Goal: Information Seeking & Learning: Check status

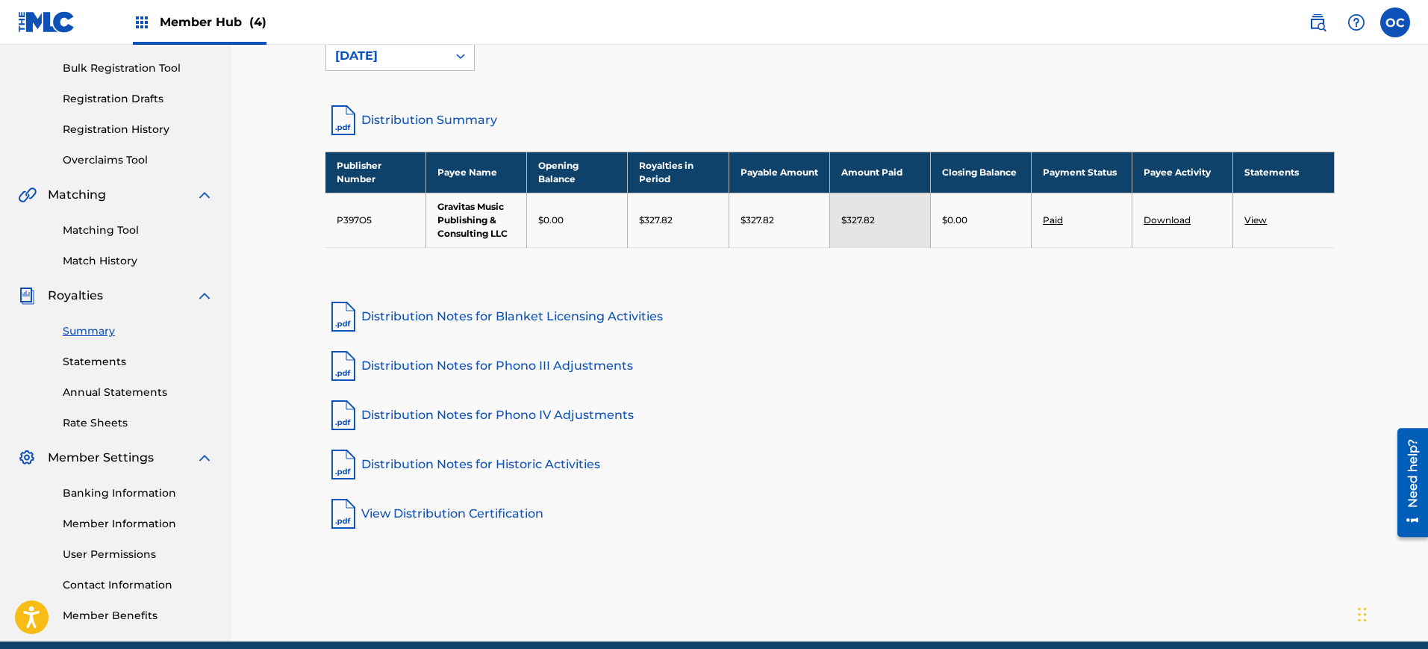
scroll to position [240, 0]
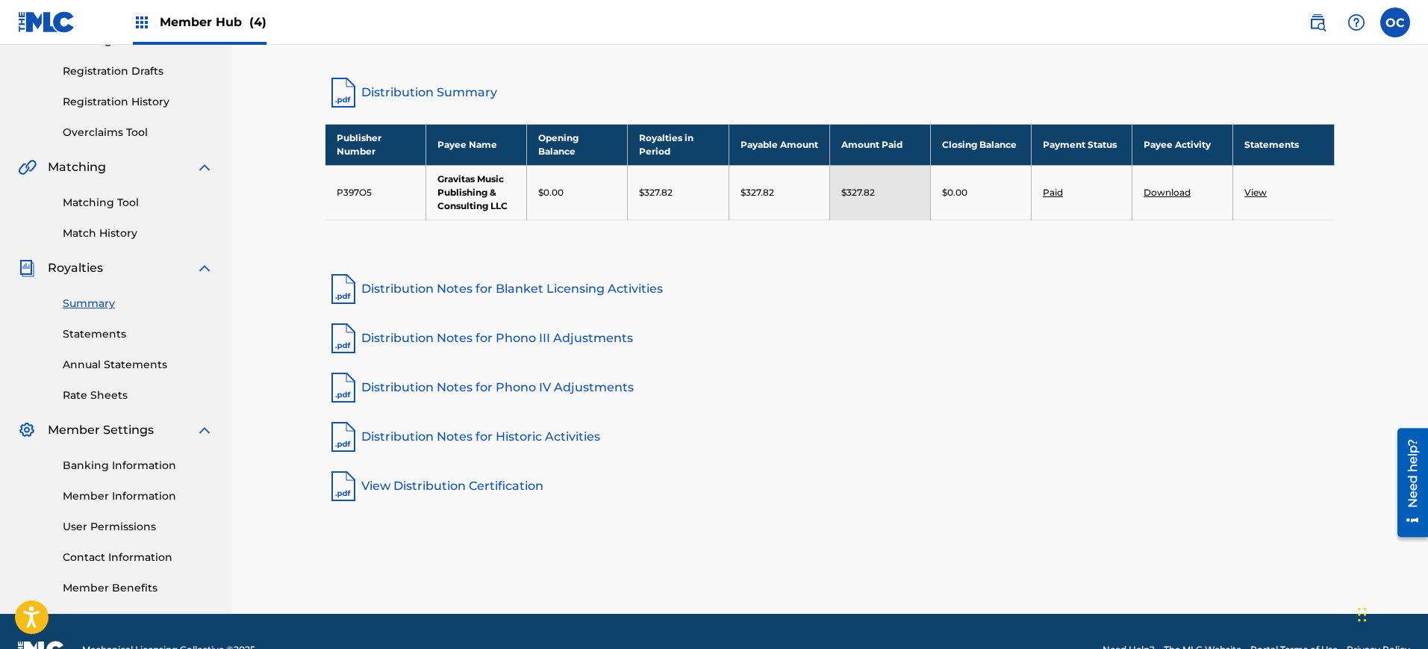
click at [77, 301] on link "Summary" at bounding box center [138, 304] width 151 height 16
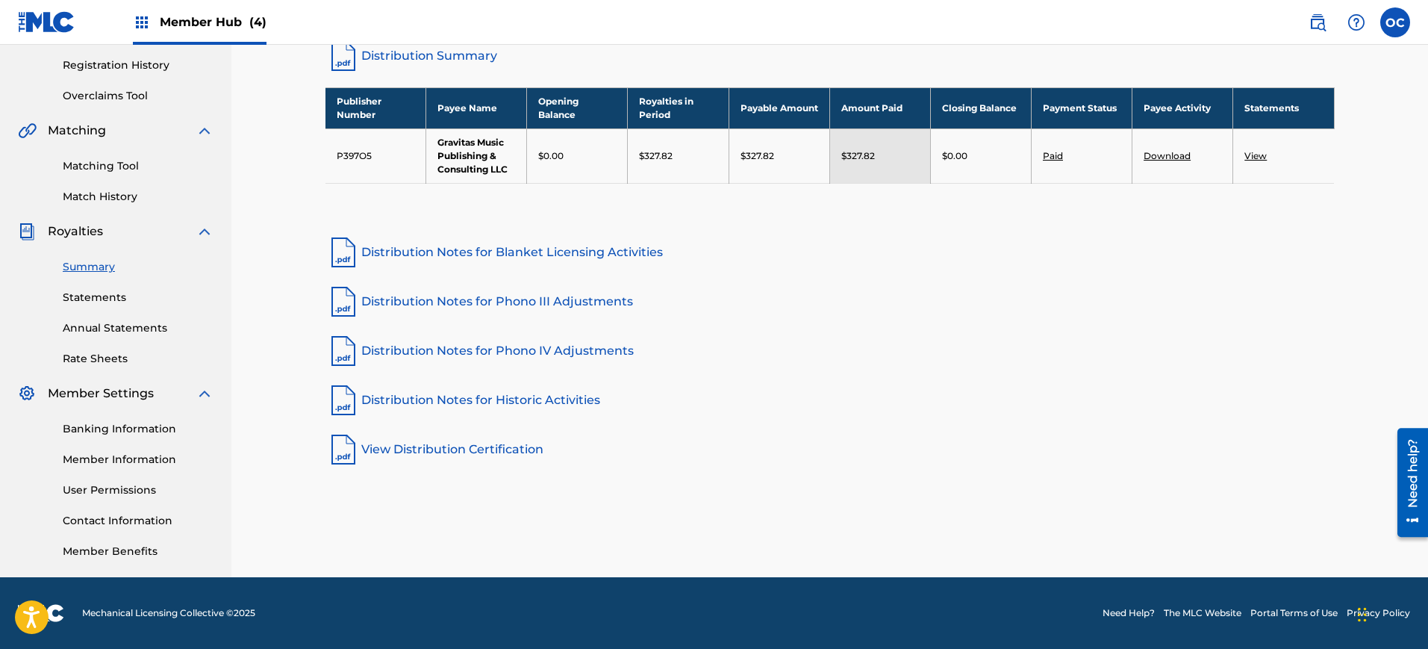
scroll to position [0, 0]
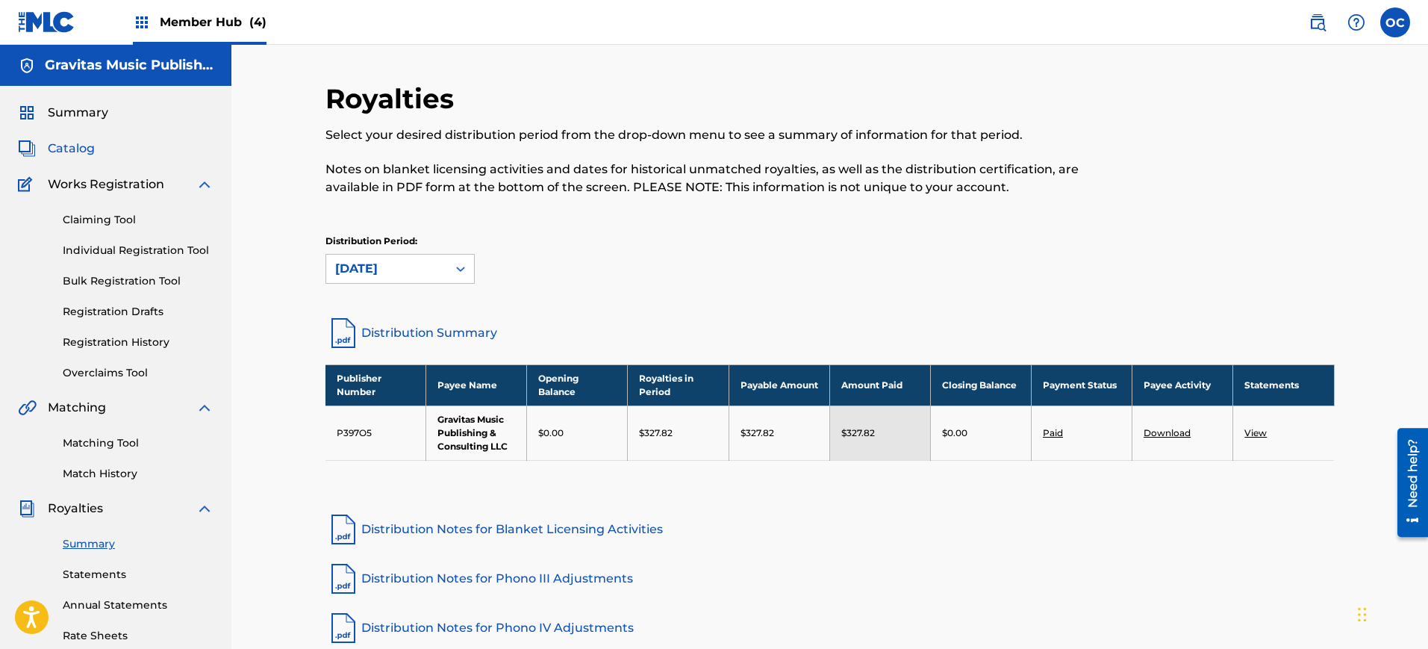
click at [75, 146] on span "Catalog" at bounding box center [71, 149] width 47 height 18
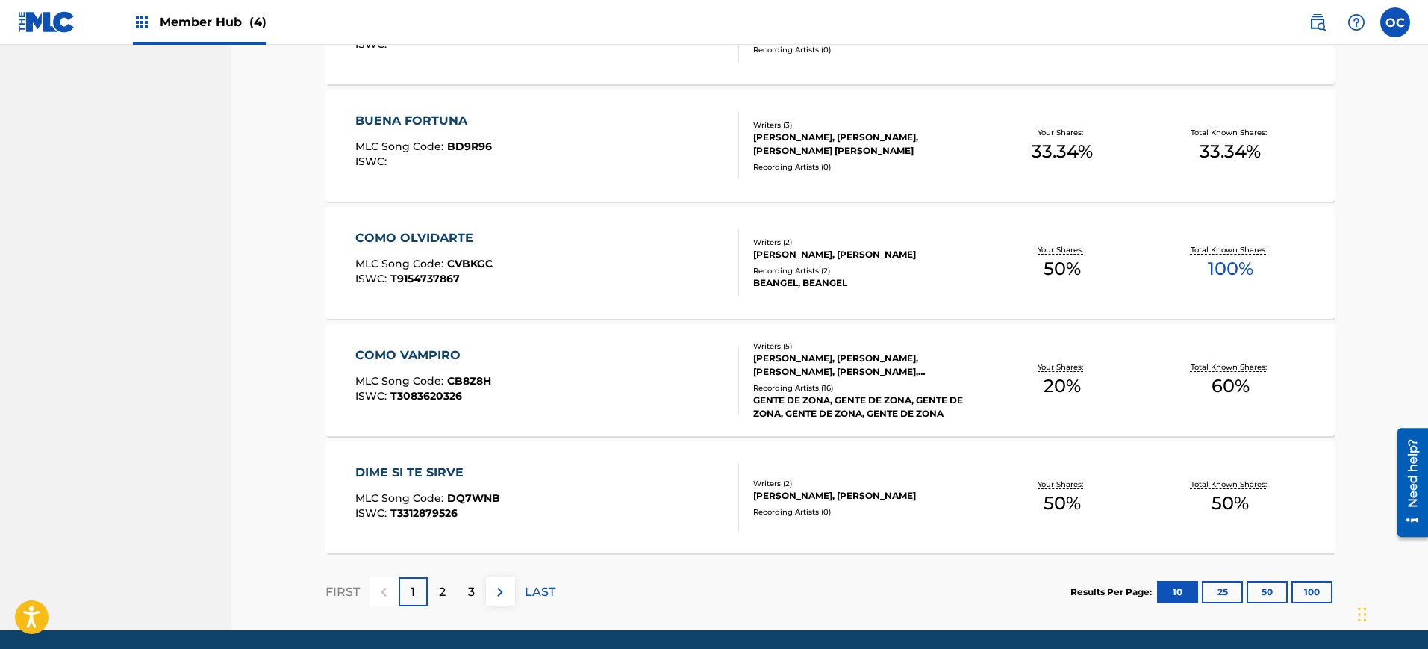
scroll to position [1060, 0]
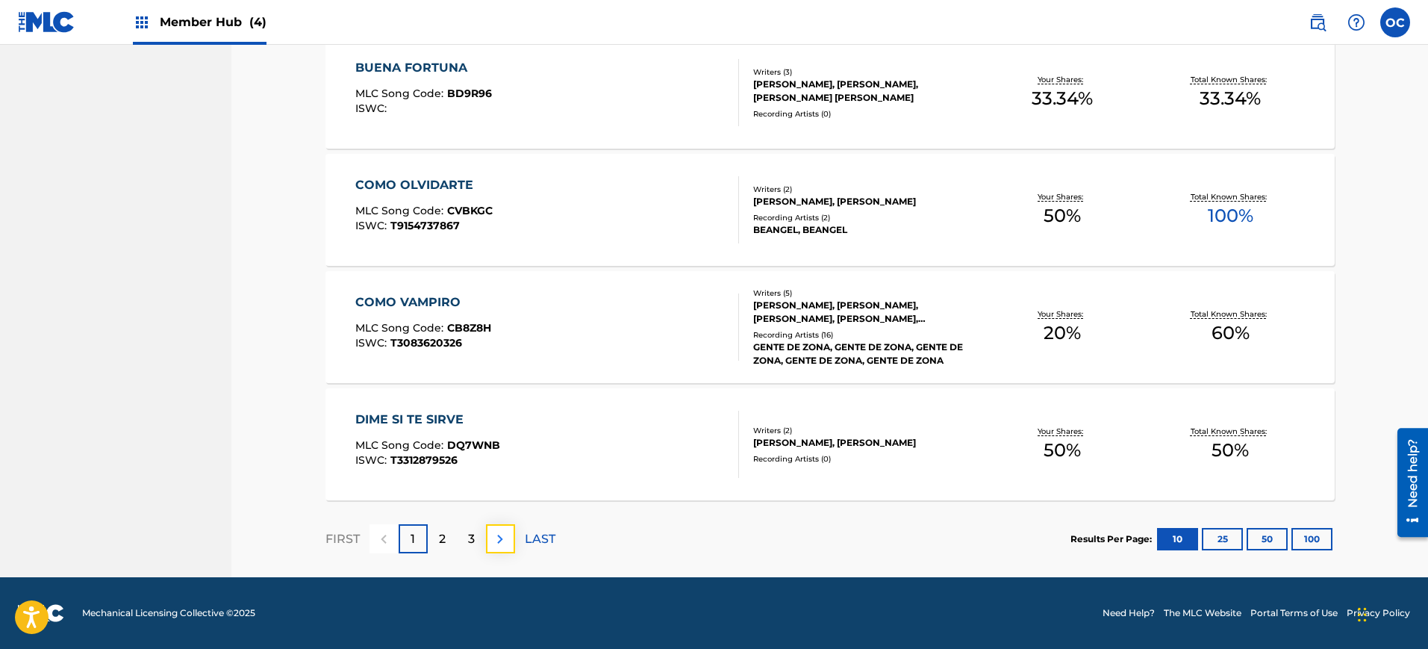
click at [495, 542] on img at bounding box center [500, 539] width 18 height 18
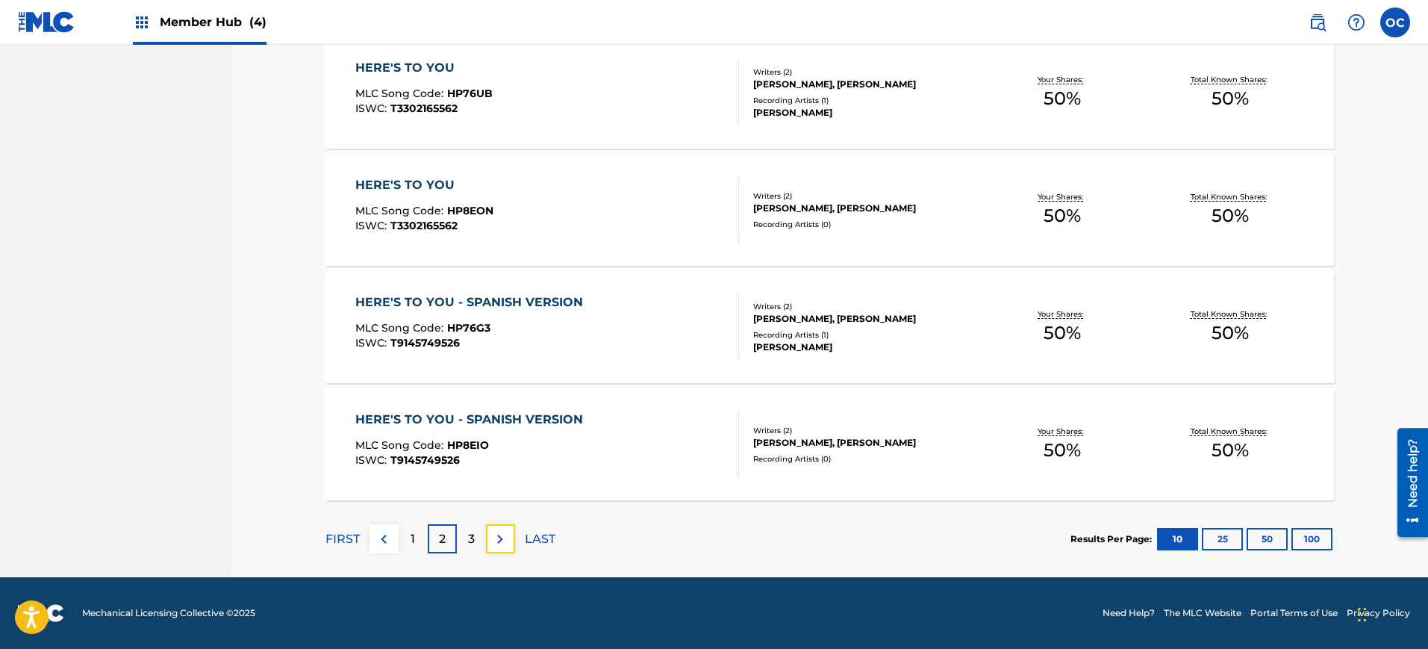
click at [495, 542] on img at bounding box center [500, 539] width 18 height 18
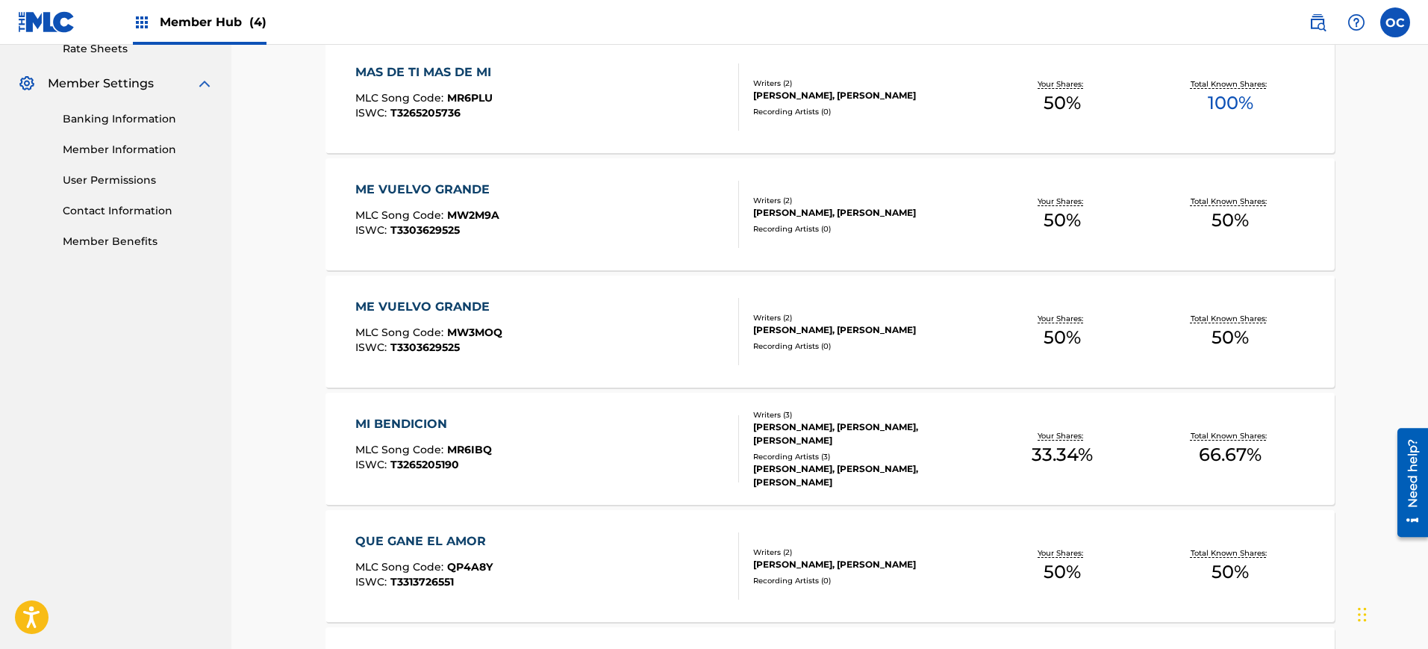
scroll to position [593, 0]
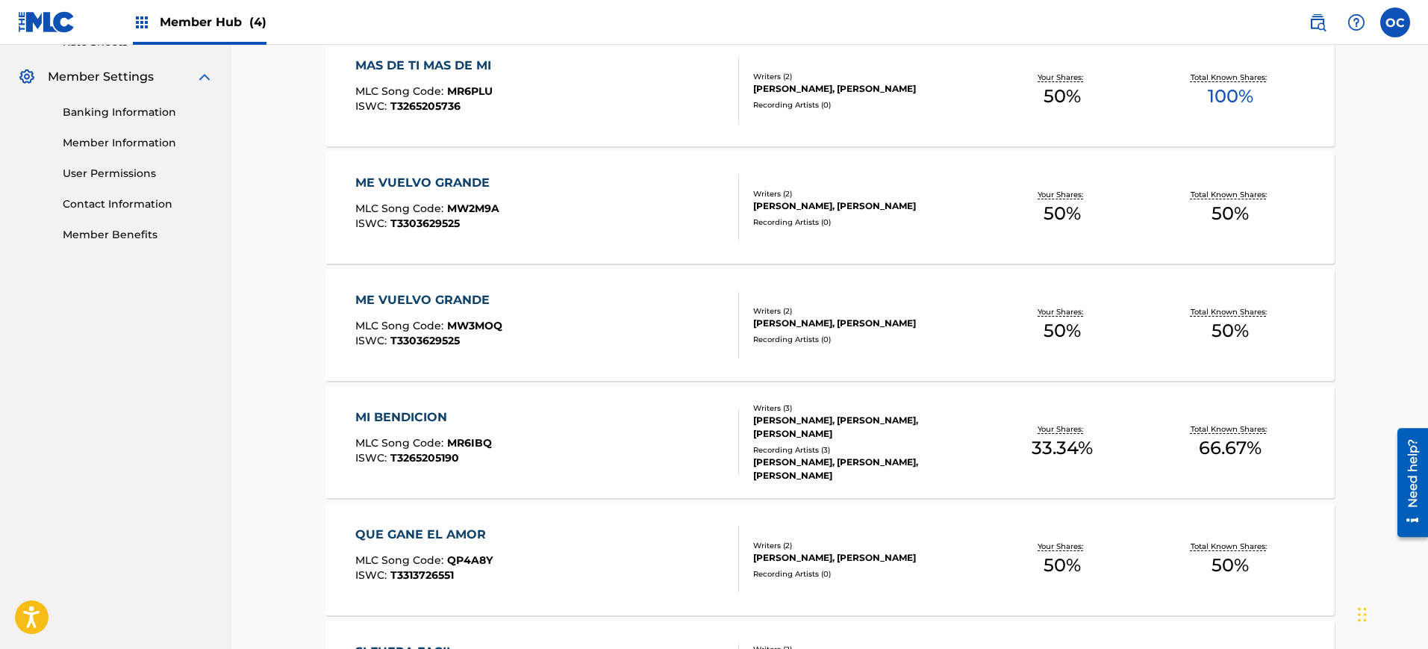
click at [431, 452] on span "T3265205190" at bounding box center [424, 457] width 69 height 13
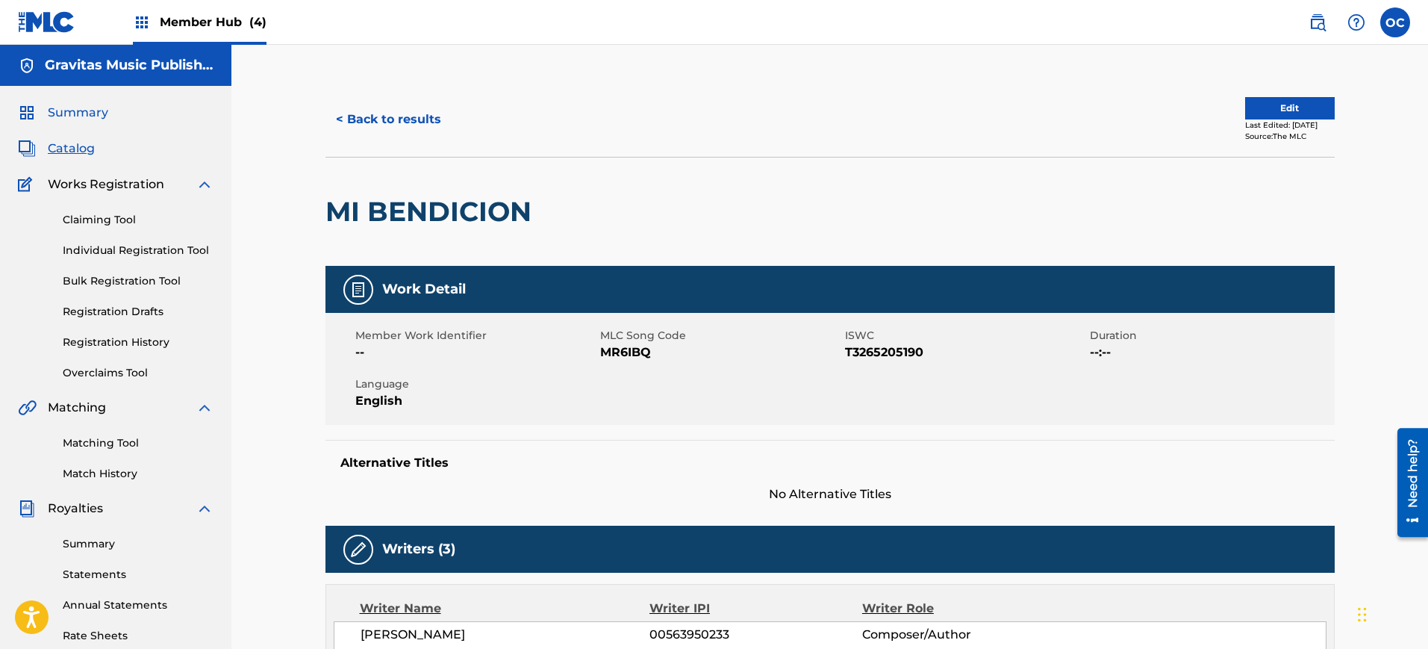
click at [63, 113] on span "Summary" at bounding box center [78, 113] width 60 height 18
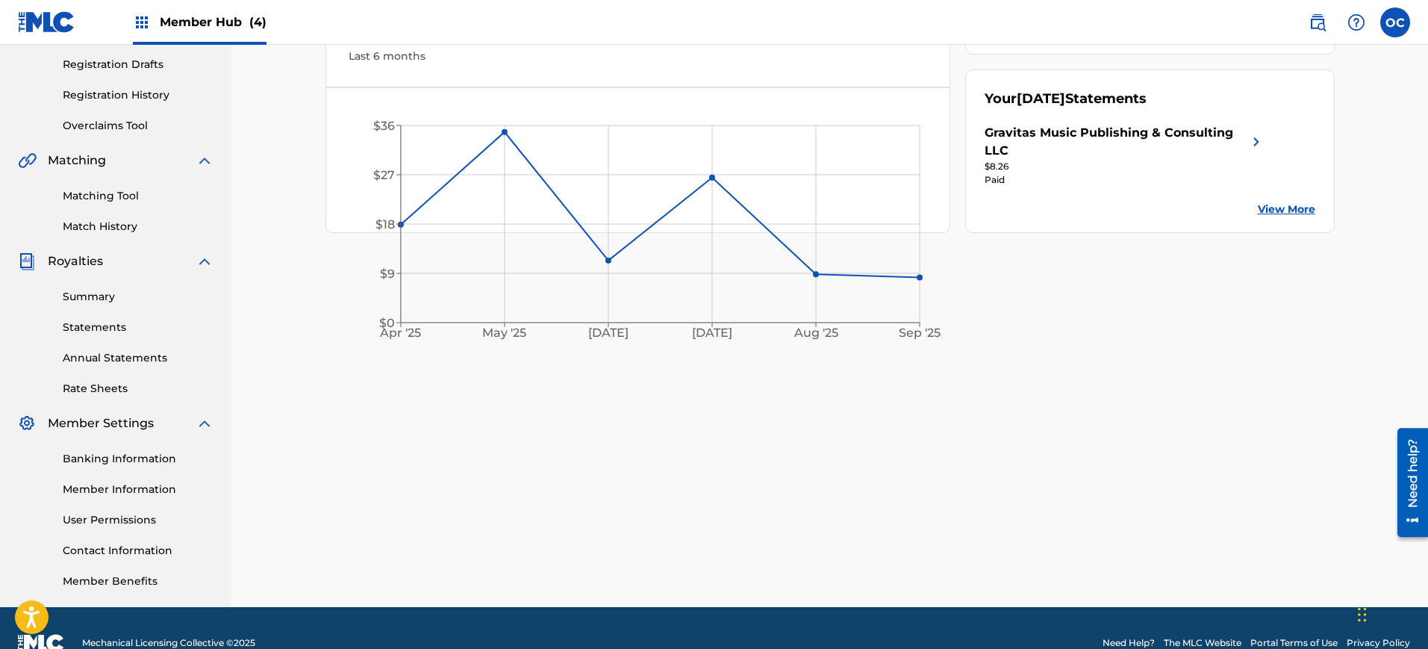
scroll to position [277, 0]
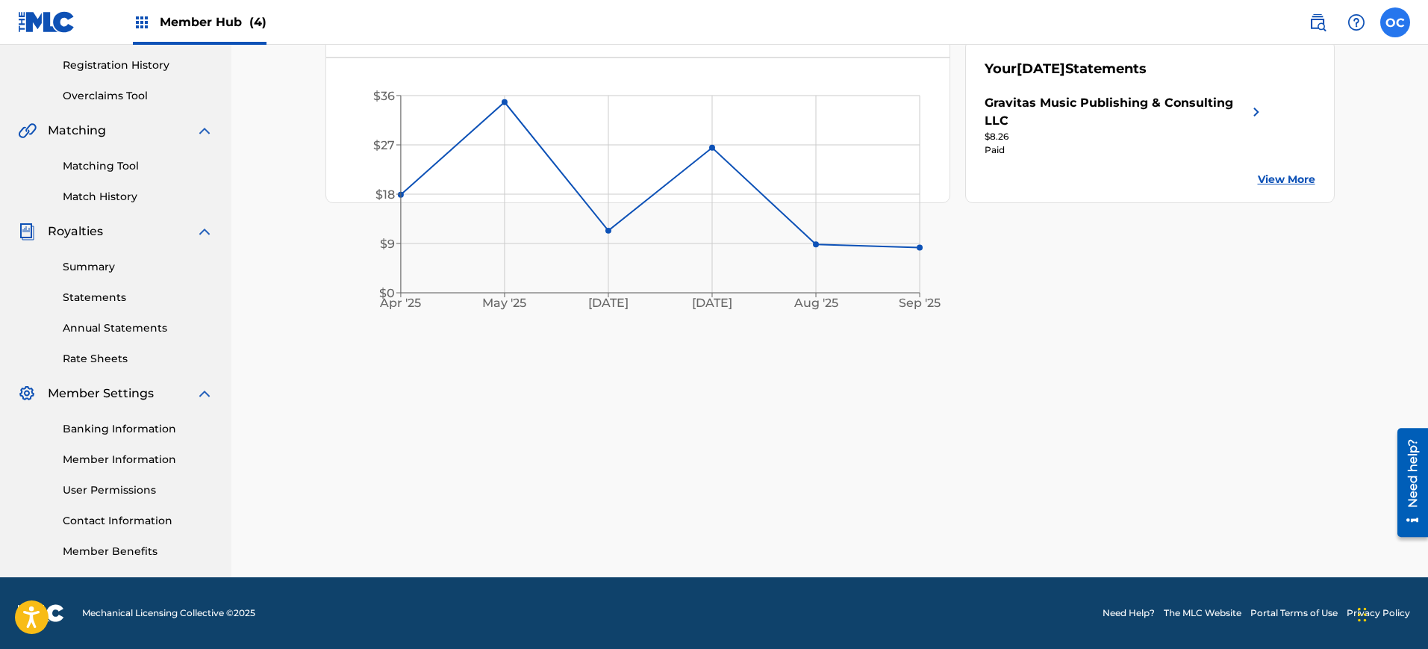
click at [789, 21] on label at bounding box center [1395, 22] width 30 height 30
click at [789, 22] on input "OC [PERSON_NAME] [EMAIL_ADDRESS][DOMAIN_NAME] Notification Preferences Profile …" at bounding box center [1395, 22] width 0 height 0
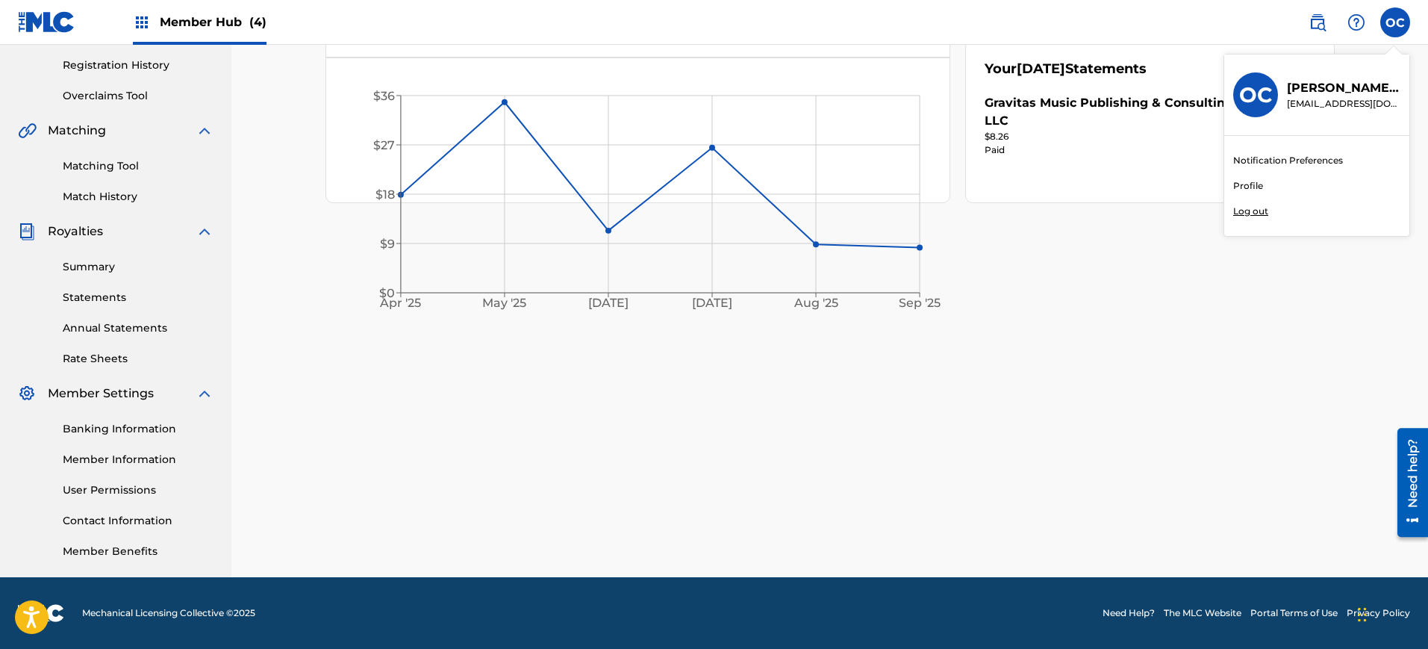
click at [789, 207] on p "Log out" at bounding box center [1250, 210] width 35 height 13
click at [789, 22] on input "OC [PERSON_NAME] [EMAIL_ADDRESS][DOMAIN_NAME] Notification Preferences Profile …" at bounding box center [1395, 22] width 0 height 0
